Goal: Navigation & Orientation: Find specific page/section

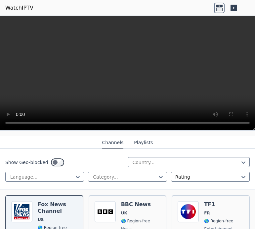
scroll to position [57, 0]
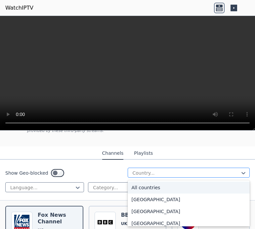
click at [166, 170] on div at bounding box center [186, 172] width 109 height 7
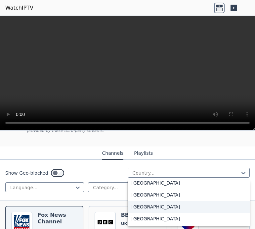
scroll to position [652, 0]
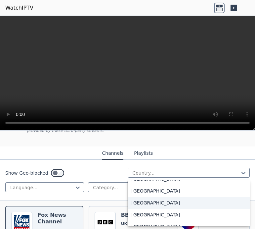
click at [159, 202] on div "[GEOGRAPHIC_DATA]" at bounding box center [189, 203] width 122 height 12
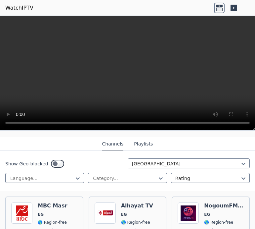
scroll to position [67, 0]
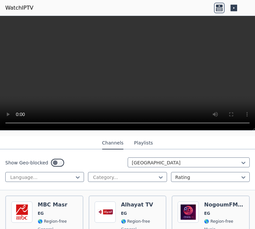
click at [155, 171] on div "Show Geo-blocked option [GEOGRAPHIC_DATA], selected. [GEOGRAPHIC_DATA] Language…" at bounding box center [127, 169] width 255 height 41
click at [158, 174] on icon at bounding box center [161, 177] width 7 height 7
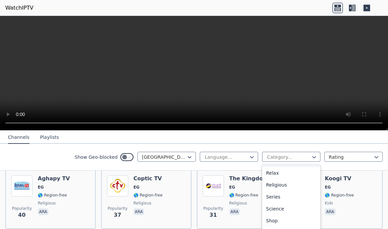
scroll to position [211, 0]
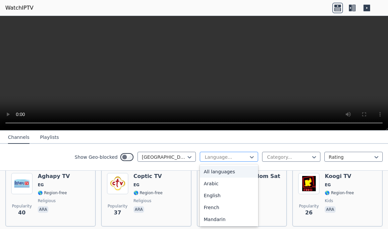
click at [220, 159] on div at bounding box center [226, 157] width 44 height 7
click at [212, 187] on div "Arabic" at bounding box center [229, 183] width 58 height 12
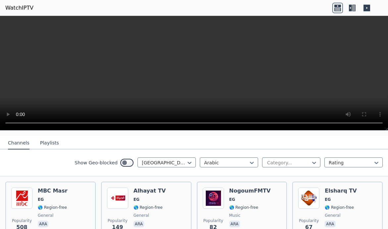
scroll to position [61, 0]
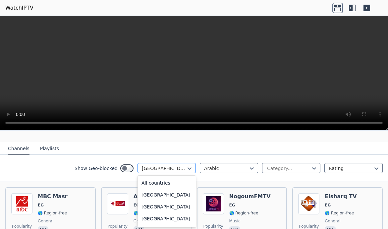
click at [169, 172] on div "[GEOGRAPHIC_DATA]" at bounding box center [166, 168] width 58 height 10
click at [213, 167] on div at bounding box center [226, 168] width 44 height 7
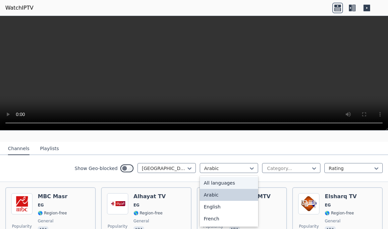
click at [216, 180] on div "All languages" at bounding box center [229, 183] width 58 height 12
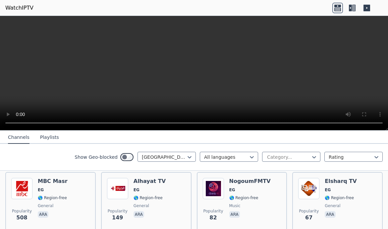
scroll to position [56, 0]
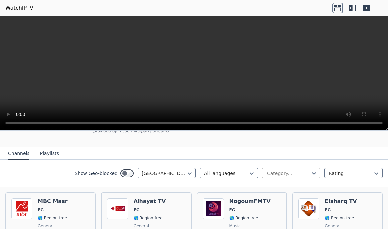
click at [255, 169] on div "Category..." at bounding box center [291, 173] width 58 height 10
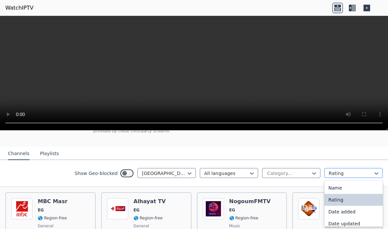
click at [255, 174] on div at bounding box center [350, 173] width 44 height 7
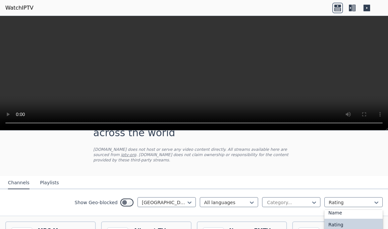
scroll to position [0, 0]
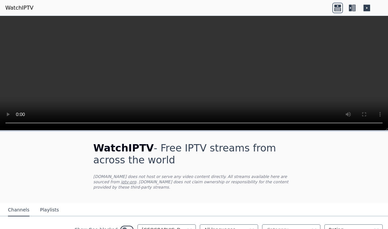
click at [255, 5] on icon at bounding box center [337, 6] width 7 height 3
click at [255, 7] on icon at bounding box center [353, 8] width 3 height 7
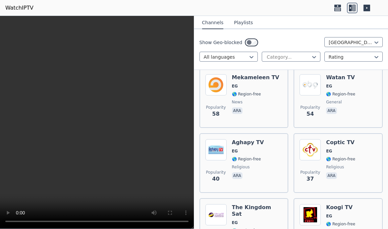
scroll to position [467, 0]
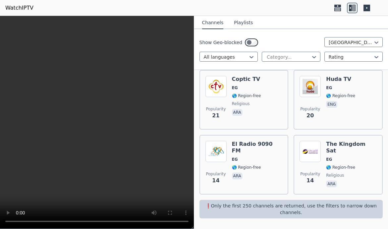
click at [255, 6] on icon at bounding box center [366, 8] width 11 height 11
